Goal: Task Accomplishment & Management: Manage account settings

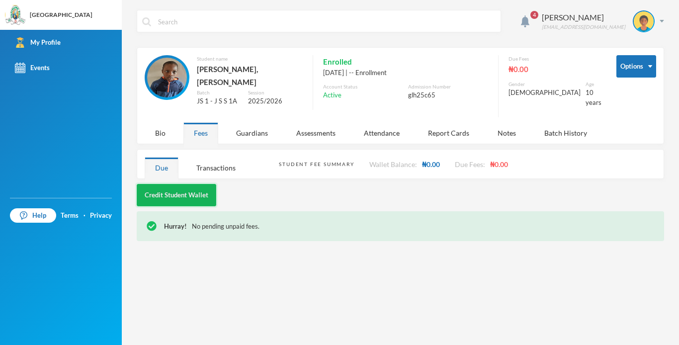
click at [197, 184] on button "Credit Student Wallet" at bounding box center [177, 195] width 80 height 22
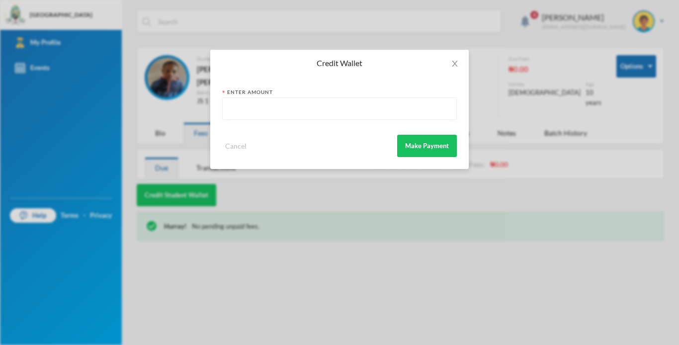
click at [255, 101] on input "text" at bounding box center [340, 109] width 224 height 22
type input "20"
click at [417, 153] on button "Make Payment" at bounding box center [427, 146] width 60 height 22
click at [458, 54] on span "Close" at bounding box center [455, 64] width 28 height 28
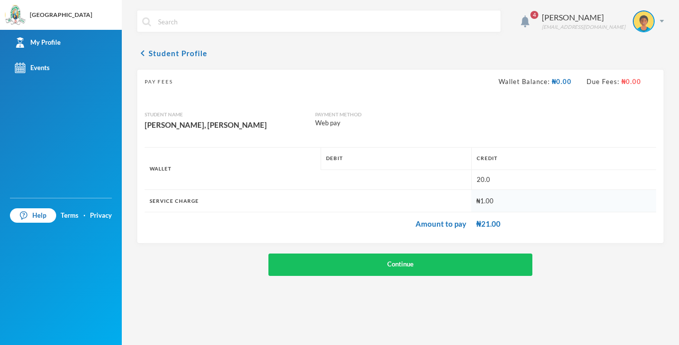
click at [458, 54] on div "Credit Wallet Enter Amount 20 Cancel Make Payment" at bounding box center [339, 172] width 679 height 345
click at [140, 47] on icon "chevron_left" at bounding box center [143, 53] width 12 height 12
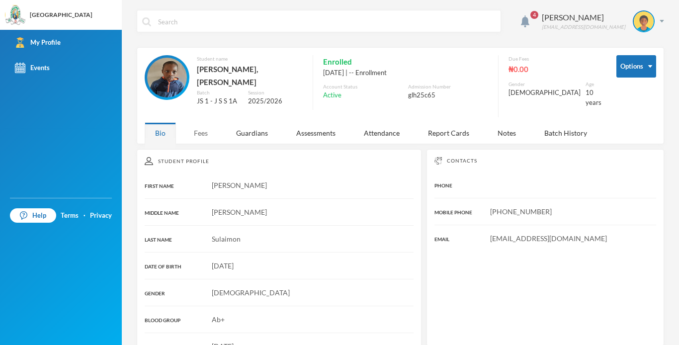
click at [203, 134] on div "Fees" at bounding box center [200, 132] width 35 height 21
